Goal: Use online tool/utility: Use online tool/utility

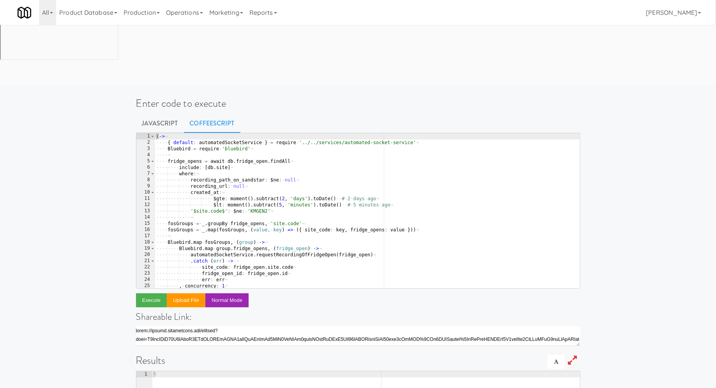
click at [201, 133] on div "( -> ¬ ···· { · default : · automatedSocketService · } · = · require · '../../s…" at bounding box center [367, 217] width 425 height 168
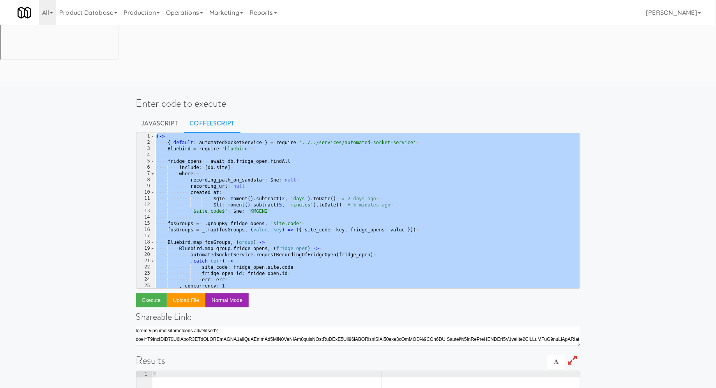
paste textarea
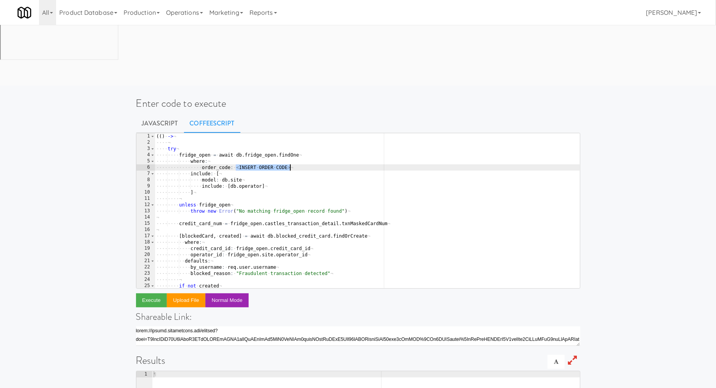
drag, startPoint x: 236, startPoint y: 105, endPoint x: 288, endPoint y: 106, distance: 51.4
click at [288, 133] on div "( ( ) · -> ¬ ···· ¬ ···· try ¬ ···· ···· fridge_open · = · await · db . fridge_…" at bounding box center [367, 217] width 425 height 168
type textarea "order_code:"
paste textarea
click at [142, 293] on button "Execute" at bounding box center [151, 300] width 31 height 14
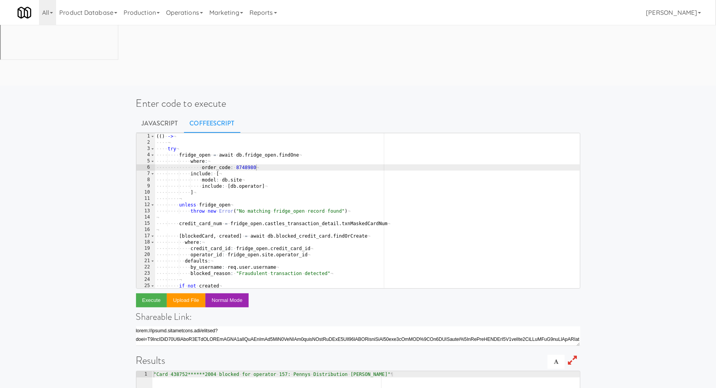
click at [241, 133] on div "( ( ) · -> ¬ ···· ¬ ···· try ¬ ···· ···· fridge_open · = · await · db . fridge_…" at bounding box center [367, 217] width 425 height 168
paste textarea "7537758"
type textarea "order_code: 7537758"
click at [145, 293] on button "Execute" at bounding box center [151, 300] width 31 height 14
